Goal: Task Accomplishment & Management: Complete application form

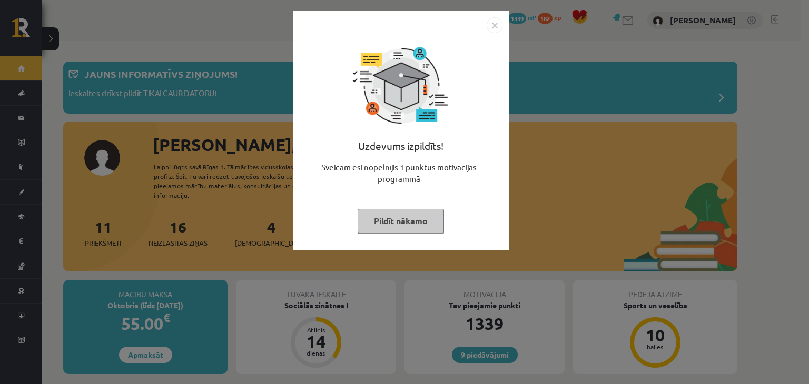
click at [410, 217] on button "Pildīt nākamo" at bounding box center [401, 221] width 86 height 24
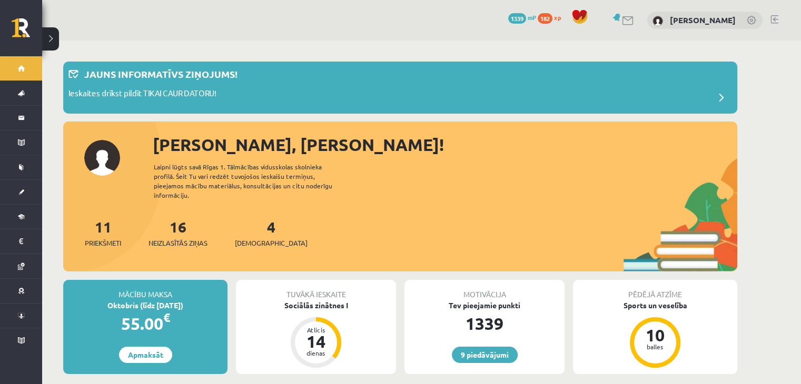
click at [769, 18] on div "9 Dāvanas 1339 mP 182 xp Rodrigo Leiboms" at bounding box center [421, 20] width 759 height 41
click at [774, 19] on link at bounding box center [774, 19] width 8 height 8
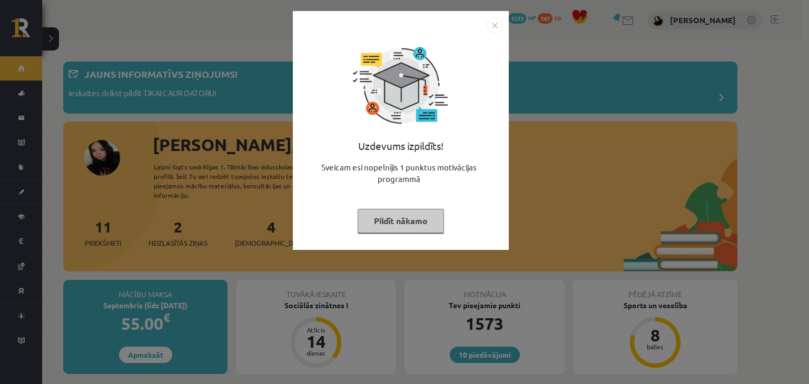
click at [407, 226] on button "Pildīt nākamo" at bounding box center [401, 221] width 86 height 24
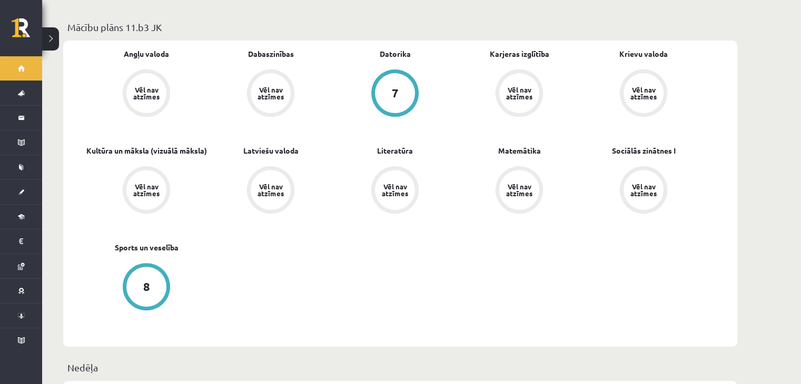
scroll to position [594, 0]
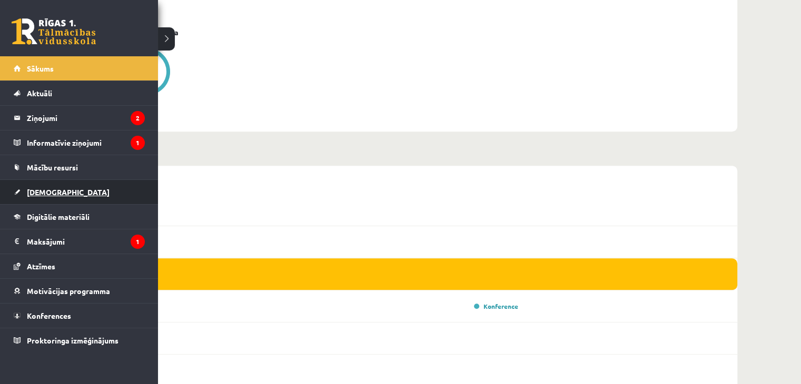
click at [56, 199] on link "[DEMOGRAPHIC_DATA]" at bounding box center [79, 192] width 131 height 24
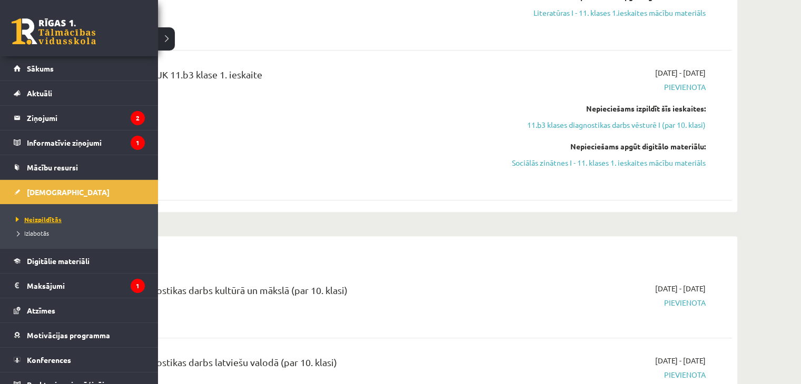
click at [34, 219] on span "Neizpildītās" at bounding box center [37, 219] width 48 height 8
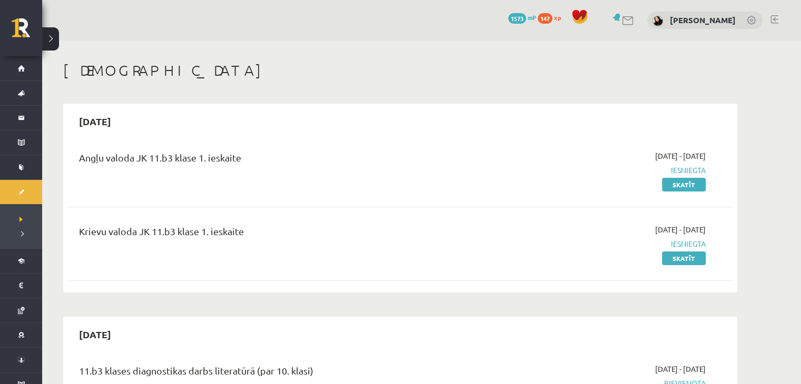
click at [772, 15] on link at bounding box center [774, 19] width 8 height 8
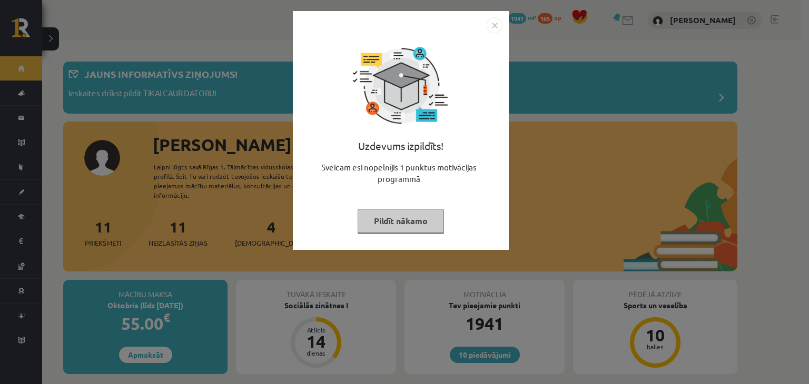
click at [404, 222] on button "Pildīt nākamo" at bounding box center [401, 221] width 86 height 24
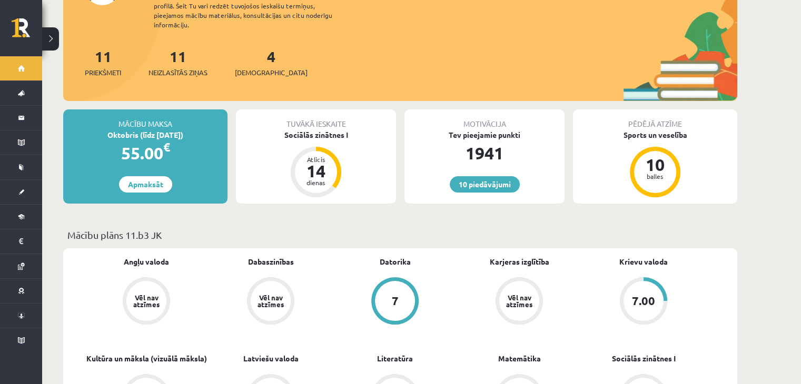
scroll to position [141, 0]
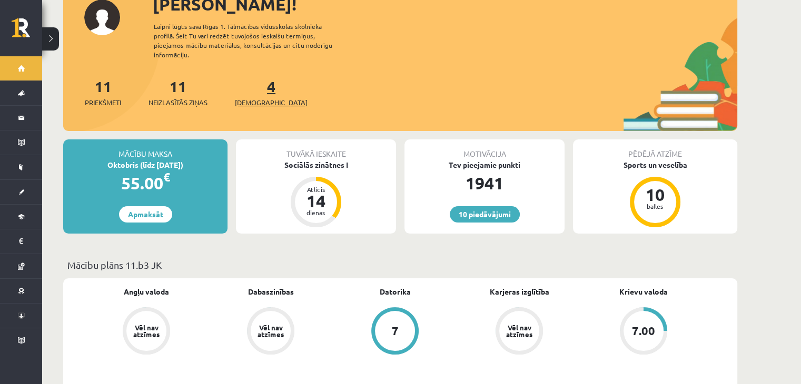
click at [256, 80] on link "4 Ieskaites" at bounding box center [271, 92] width 73 height 31
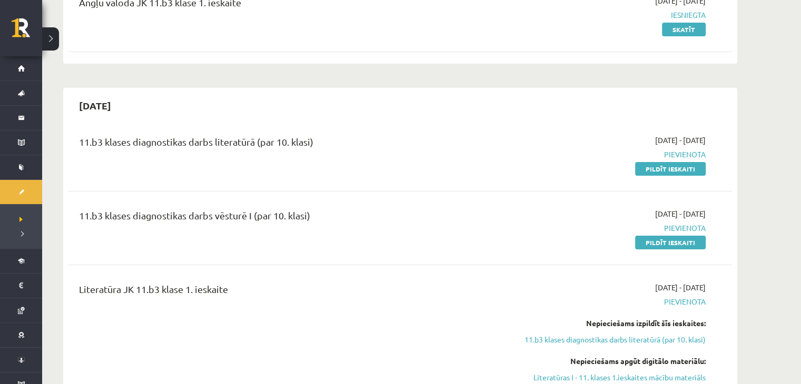
scroll to position [156, 0]
click at [672, 241] on link "Pildīt ieskaiti" at bounding box center [670, 242] width 71 height 14
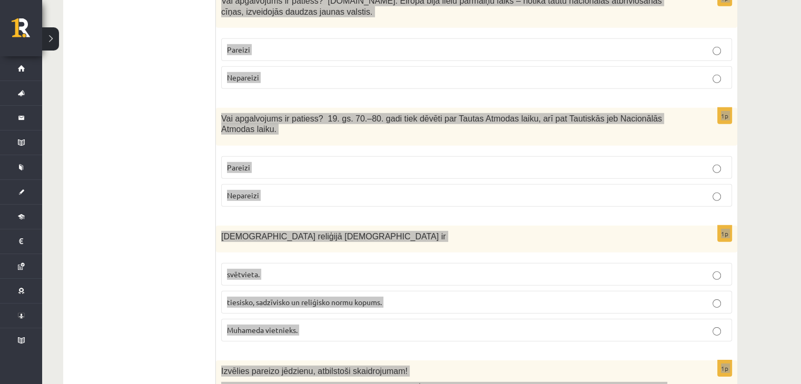
scroll to position [3293, 0]
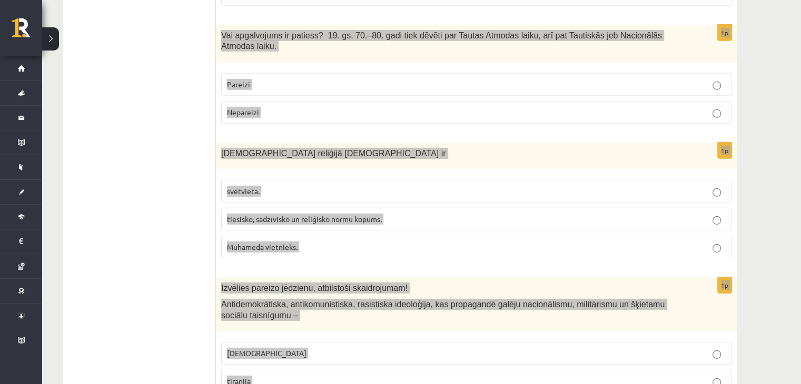
drag, startPoint x: 220, startPoint y: 93, endPoint x: 394, endPoint y: 356, distance: 315.7
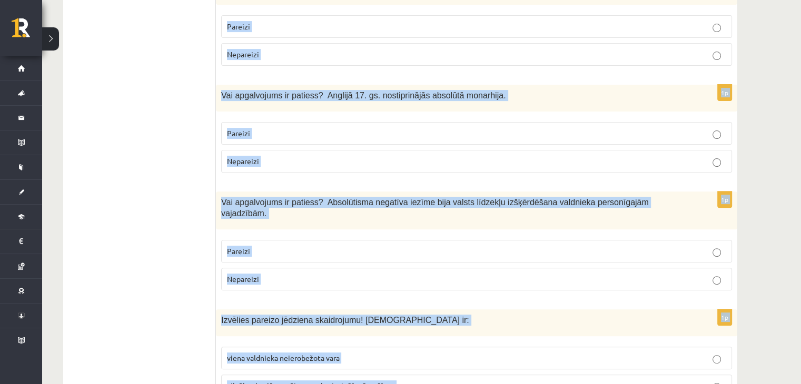
scroll to position [0, 0]
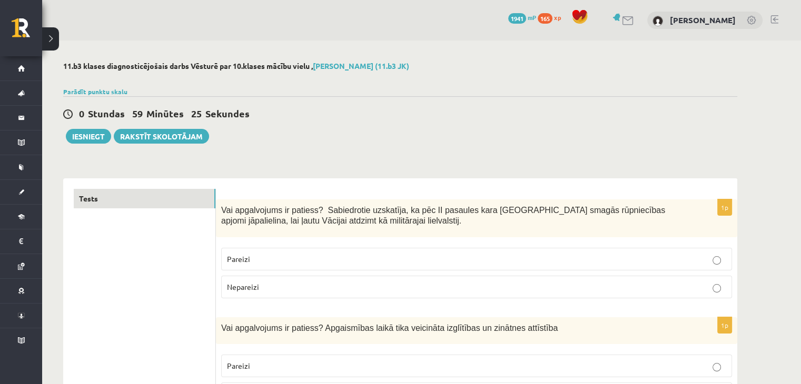
click at [256, 137] on div "0 Stundas 59 Minūtes 25 Sekundes Ieskaite saglabāta! Iesniegt Rakstīt skolotājam" at bounding box center [400, 119] width 674 height 47
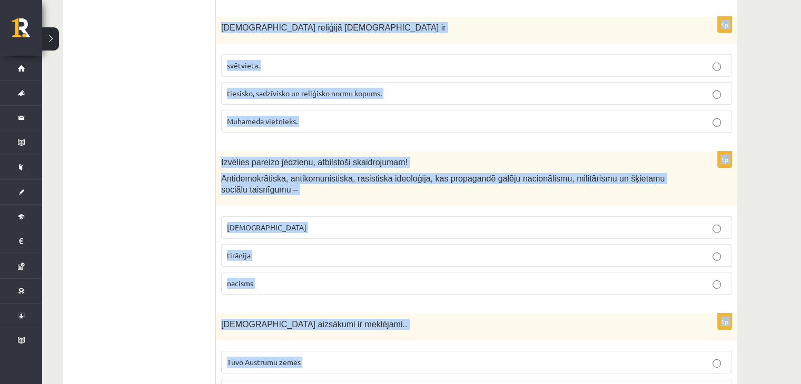
scroll to position [3546, 0]
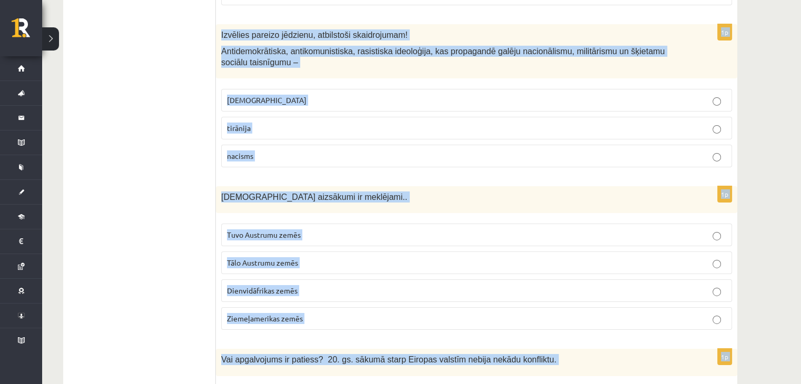
drag, startPoint x: 219, startPoint y: 209, endPoint x: 339, endPoint y: 409, distance: 232.9
copy form "Vai apgalvojums ir patiess? Sabiedrotie uzskatīja, ka pēc II pasaules kara Vāci…"
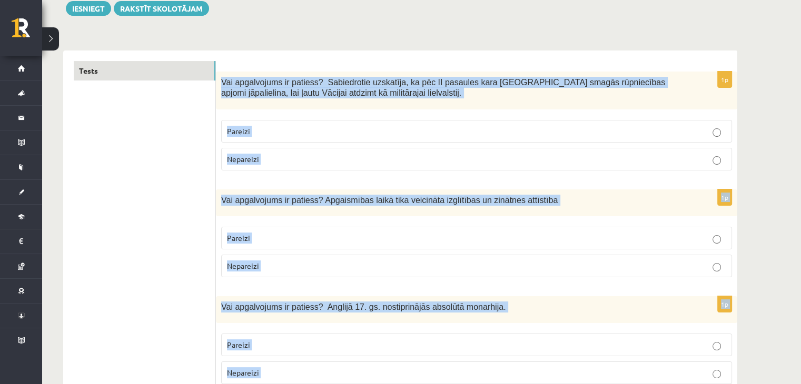
scroll to position [0, 0]
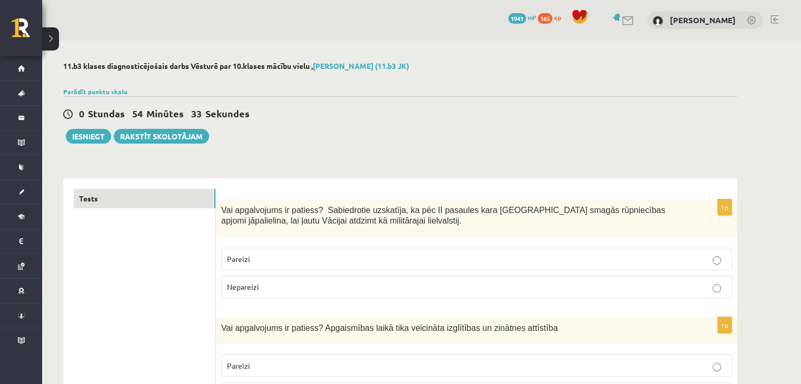
click at [389, 135] on div "0 Stundas 54 Minūtes 33 Sekundes Ieskaite saglabāta! Iesniegt Rakstīt skolotājam" at bounding box center [400, 119] width 674 height 47
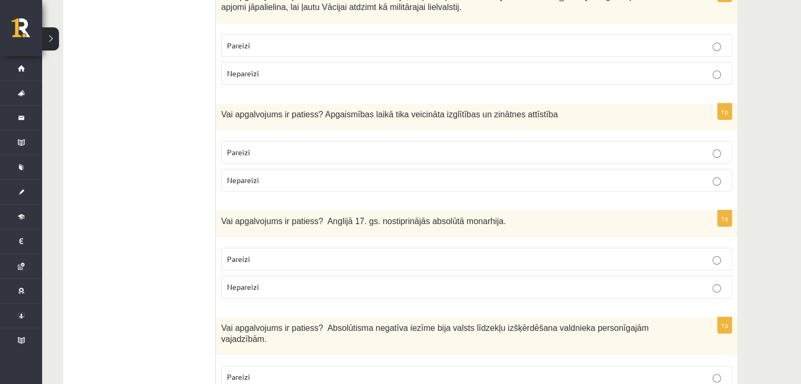
scroll to position [215, 0]
click at [356, 71] on p "Nepareizi" at bounding box center [476, 72] width 499 height 11
click at [337, 152] on p "Pareizi" at bounding box center [476, 151] width 499 height 11
click at [314, 289] on p "Nepareizi" at bounding box center [476, 286] width 499 height 11
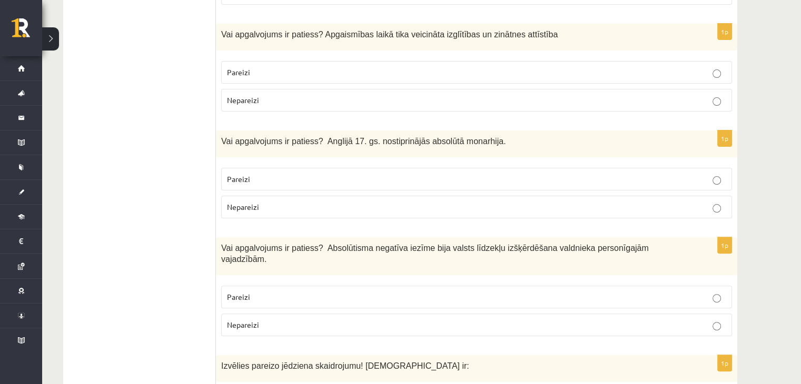
scroll to position [299, 0]
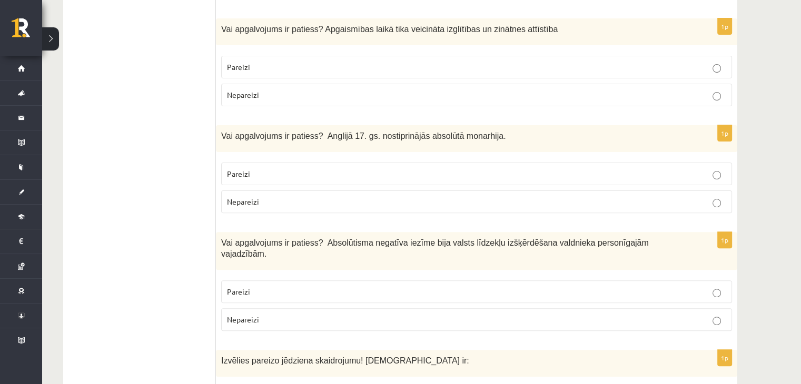
click at [314, 286] on p "Pareizi" at bounding box center [476, 291] width 499 height 11
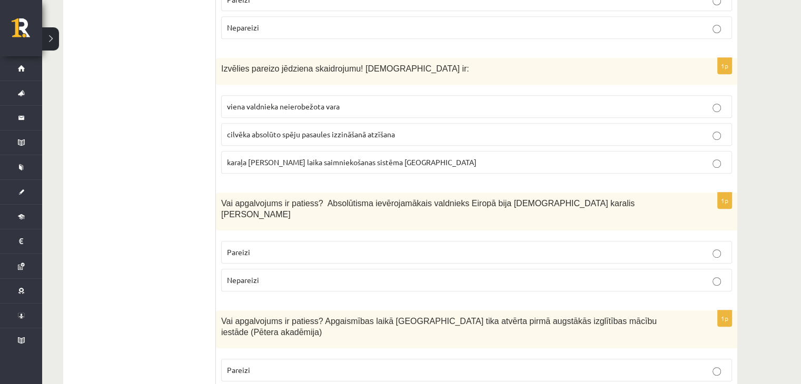
scroll to position [592, 0]
click at [356, 101] on p "viena valdnieka neierobežota vara" at bounding box center [476, 106] width 499 height 11
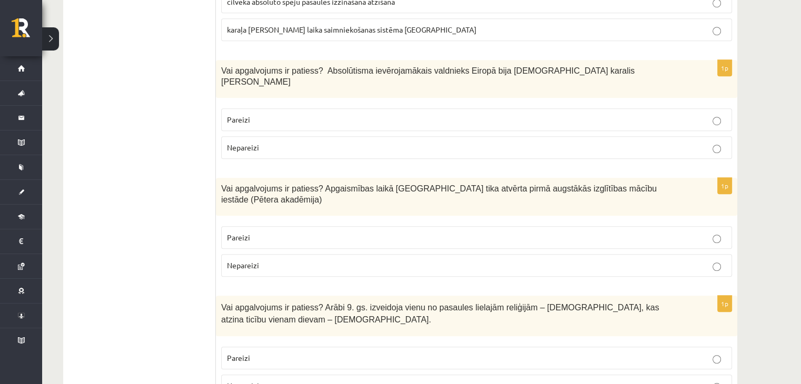
scroll to position [725, 0]
click at [326, 114] on p "Pareizi" at bounding box center [476, 119] width 499 height 11
click at [312, 232] on p "Pareizi" at bounding box center [476, 237] width 499 height 11
click at [309, 380] on p "Nepareizi" at bounding box center [476, 385] width 499 height 11
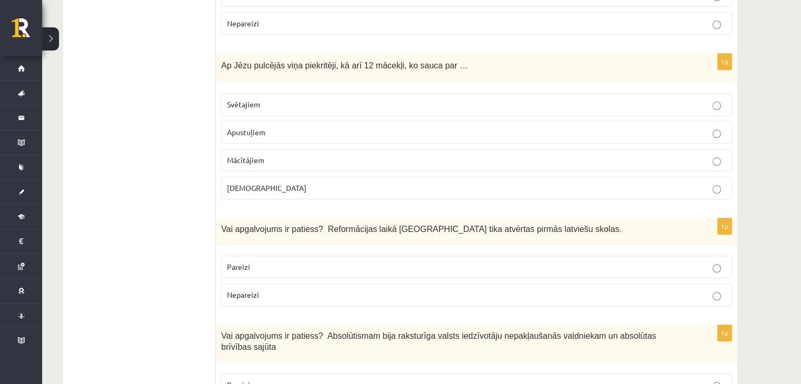
scroll to position [1089, 0]
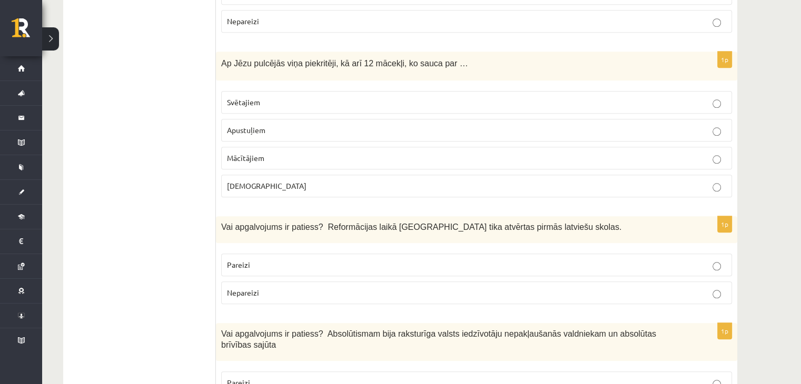
click at [333, 119] on label "Apustuļiem" at bounding box center [476, 130] width 511 height 23
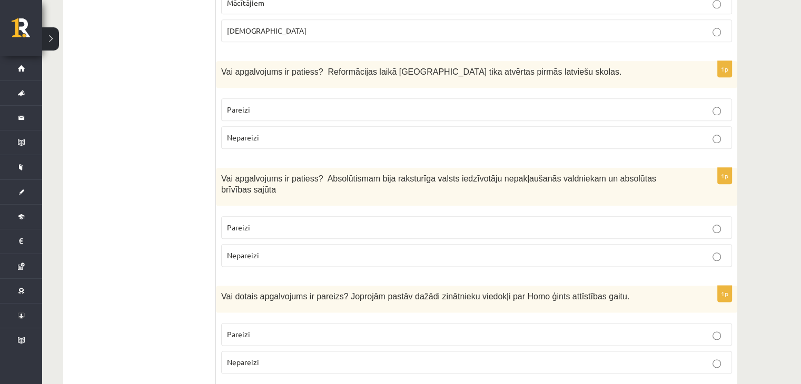
scroll to position [1245, 0]
click at [309, 93] on fieldset "Pareizi Nepareizi" at bounding box center [476, 122] width 511 height 59
click at [308, 104] on p "Pareizi" at bounding box center [476, 109] width 499 height 11
click at [292, 250] on p "Nepareizi" at bounding box center [476, 255] width 499 height 11
click at [278, 323] on label "Pareizi" at bounding box center [476, 334] width 511 height 23
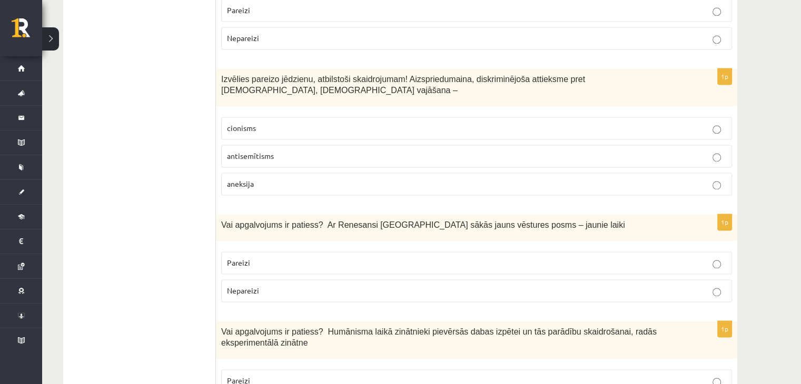
scroll to position [1569, 0]
click at [302, 150] on p "antisemītisms" at bounding box center [476, 155] width 499 height 11
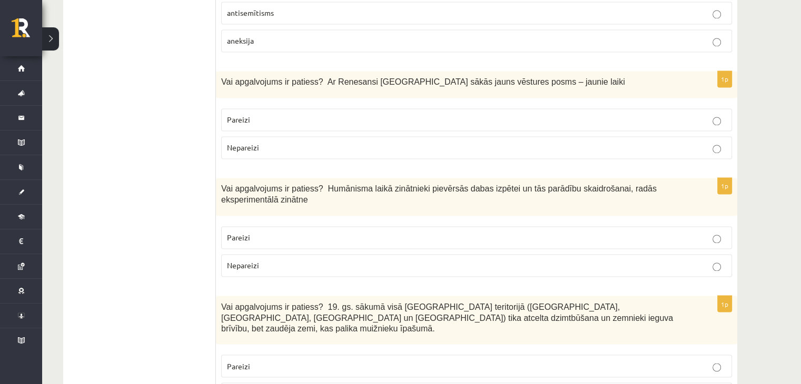
scroll to position [1711, 0]
click at [277, 115] on p "Pareizi" at bounding box center [476, 120] width 499 height 11
click at [261, 233] on p "Pareizi" at bounding box center [476, 238] width 499 height 11
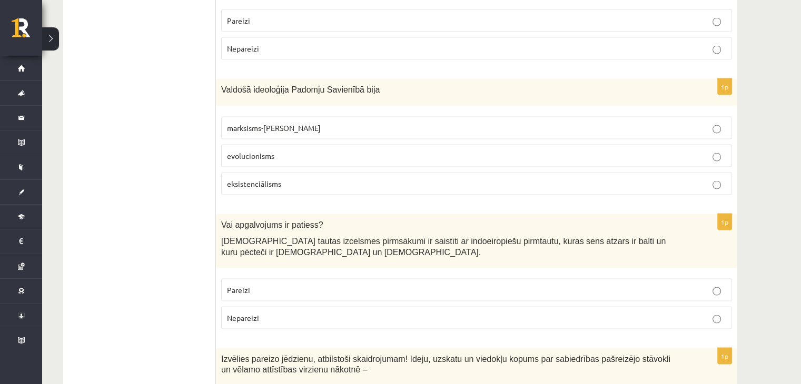
scroll to position [2059, 0]
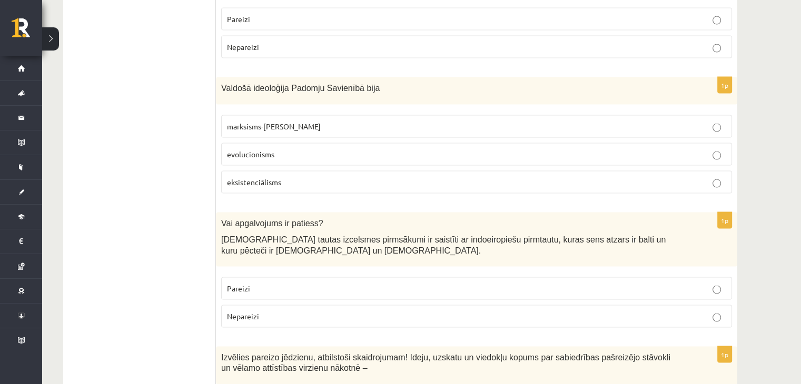
click at [255, 122] on span "marksisms-ļeņinisms" at bounding box center [274, 126] width 94 height 9
click at [273, 283] on p "Pareizi" at bounding box center [476, 288] width 499 height 11
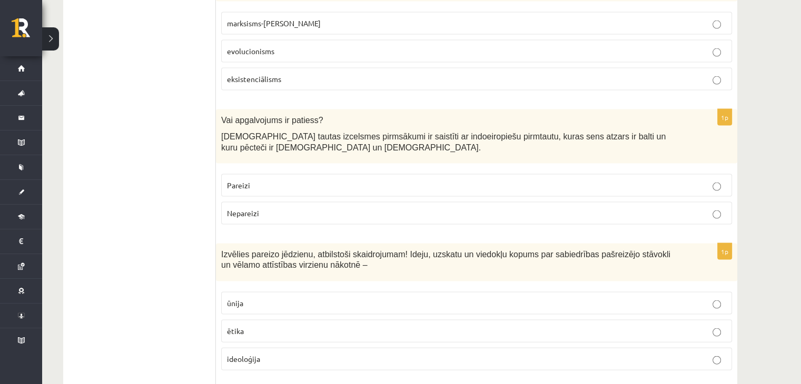
scroll to position [2168, 0]
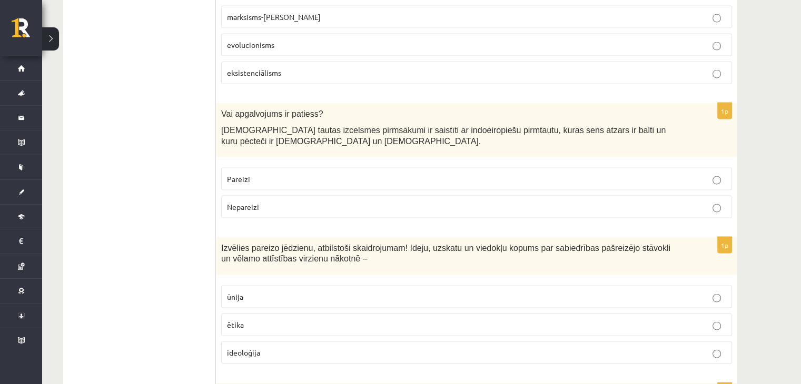
click at [272, 342] on label "ideoloģija" at bounding box center [476, 353] width 511 height 23
click at [272, 348] on p "ideoloģija" at bounding box center [476, 353] width 499 height 11
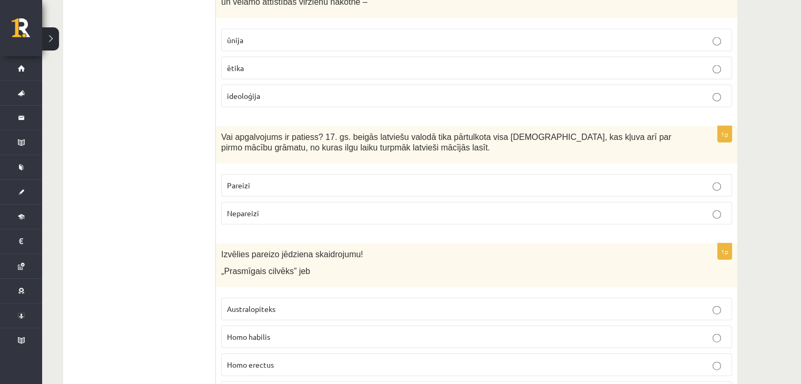
scroll to position [2434, 0]
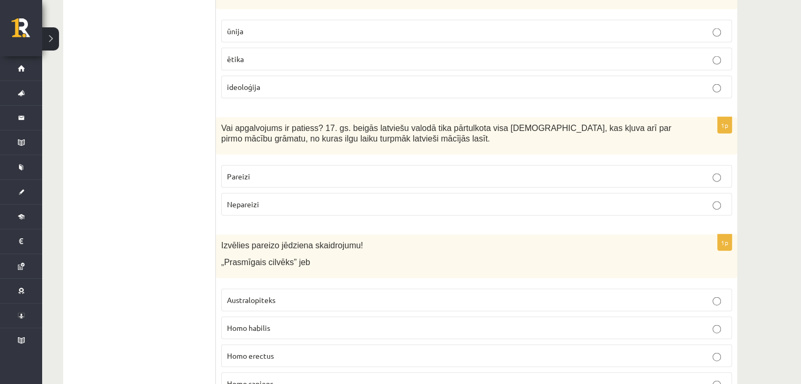
click at [285, 171] on p "Pareizi" at bounding box center [476, 176] width 499 height 11
click at [282, 323] on p "Homo habilis" at bounding box center [476, 328] width 499 height 11
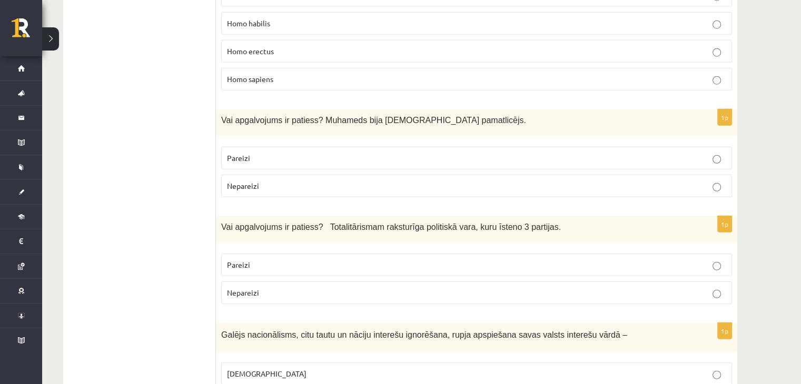
scroll to position [2741, 0]
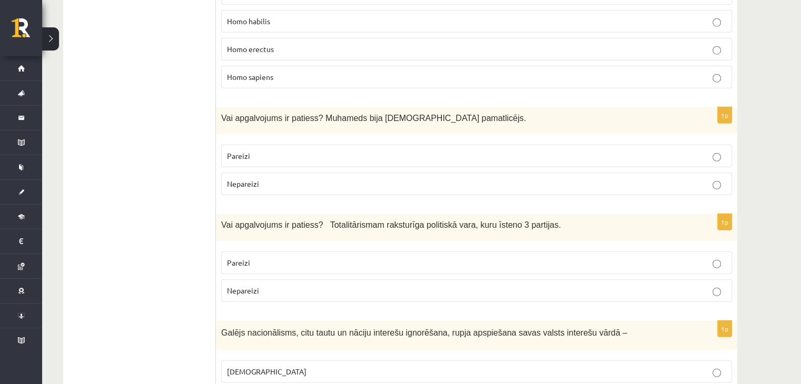
click at [274, 252] on label "Pareizi" at bounding box center [476, 263] width 511 height 23
click at [271, 151] on p "Pareizi" at bounding box center [476, 156] width 499 height 11
click at [293, 280] on label "Nepareizi" at bounding box center [476, 291] width 511 height 23
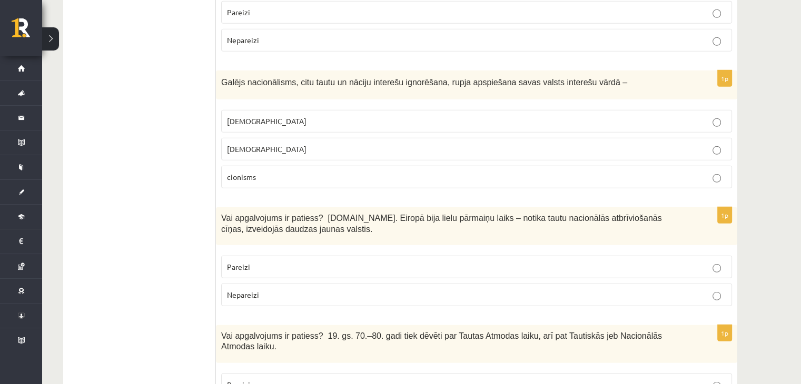
scroll to position [2993, 0]
click at [260, 115] on p "šovinisms" at bounding box center [476, 120] width 499 height 11
click at [270, 261] on p "Pareizi" at bounding box center [476, 266] width 499 height 11
click at [285, 373] on label "Pareizi" at bounding box center [476, 384] width 511 height 23
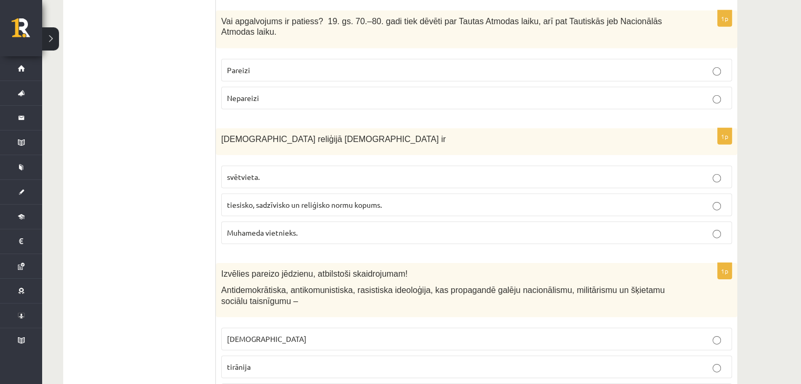
scroll to position [3311, 0]
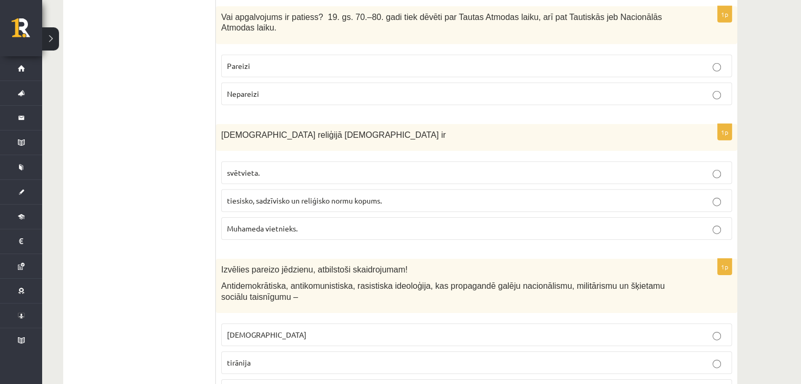
click at [261, 190] on label "tiesisko, sadzīvisko un reliģisko normu kopums." at bounding box center [476, 201] width 511 height 23
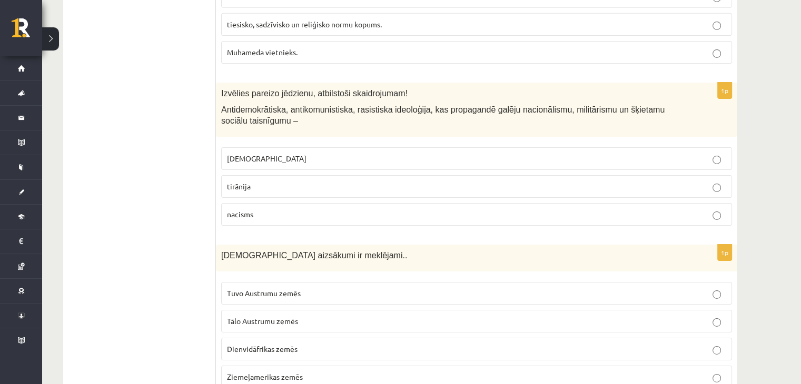
scroll to position [3495, 0]
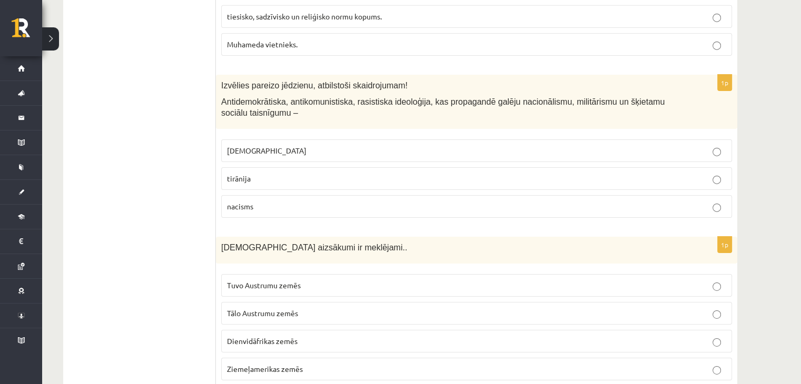
click at [248, 146] on span "fašisms" at bounding box center [267, 150] width 80 height 9
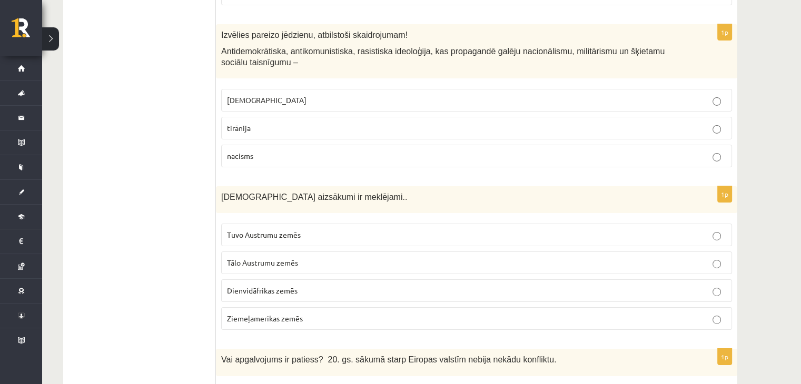
click at [274, 230] on span "Tuvo Austrumu zemēs" at bounding box center [264, 234] width 74 height 9
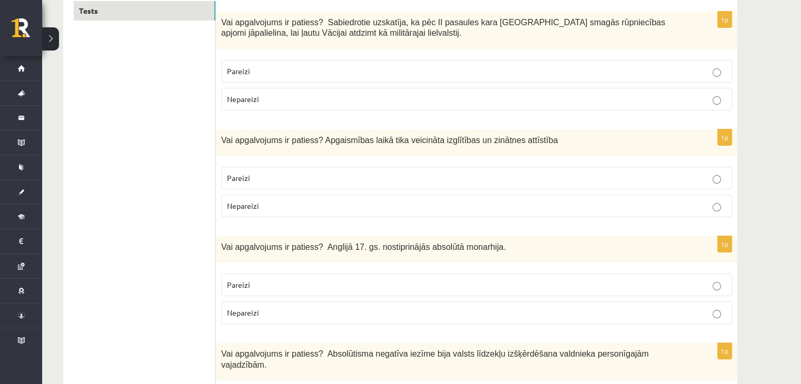
scroll to position [0, 0]
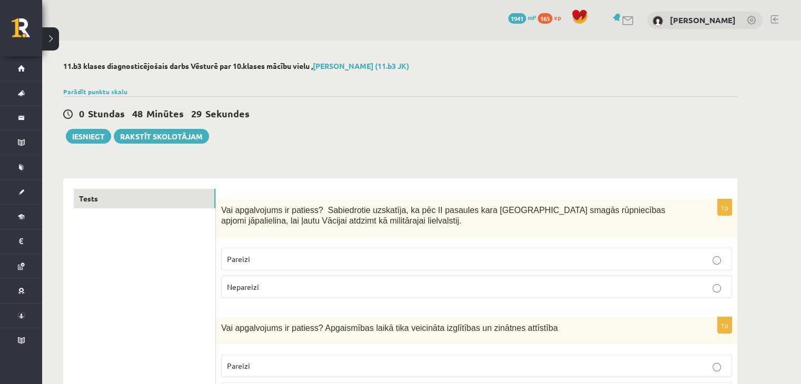
click at [272, 343] on div "Vai apgalvojums ir patiess? Apgaismības laikā tika veicināta izglītības un zinā…" at bounding box center [476, 331] width 521 height 27
click at [72, 140] on button "Iesniegt" at bounding box center [88, 136] width 45 height 15
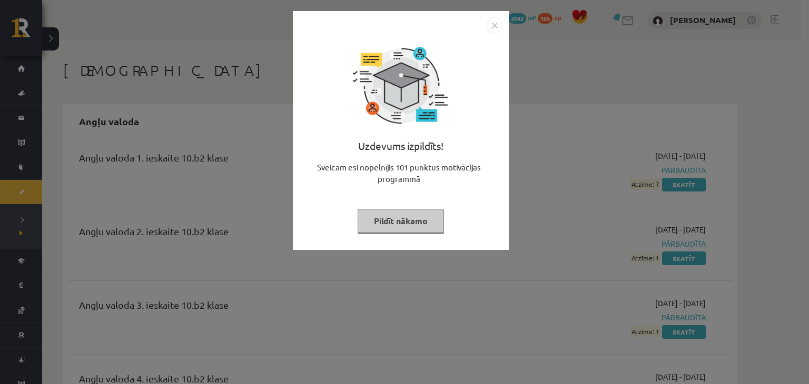
click at [497, 30] on img "Close" at bounding box center [495, 25] width 16 height 16
